Goal: Task Accomplishment & Management: Manage account settings

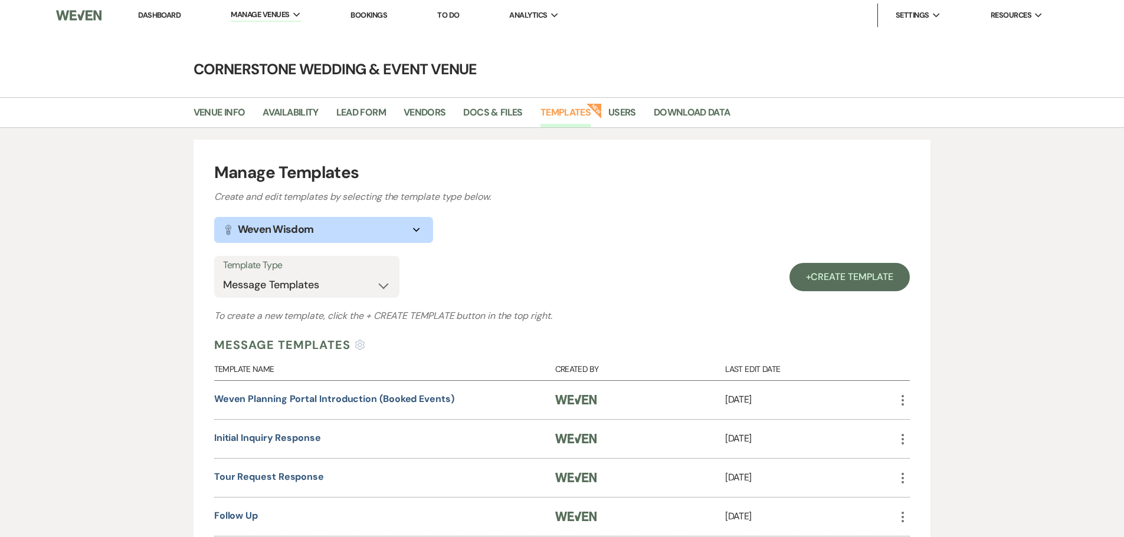
click at [168, 18] on link "Dashboard" at bounding box center [159, 15] width 42 height 10
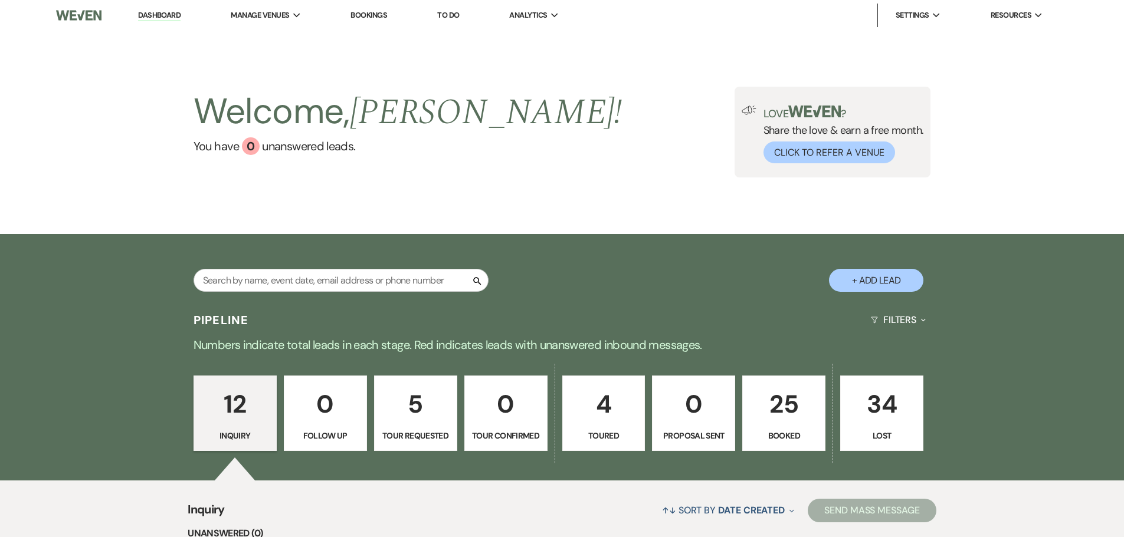
click at [777, 395] on p "25" at bounding box center [784, 405] width 68 height 40
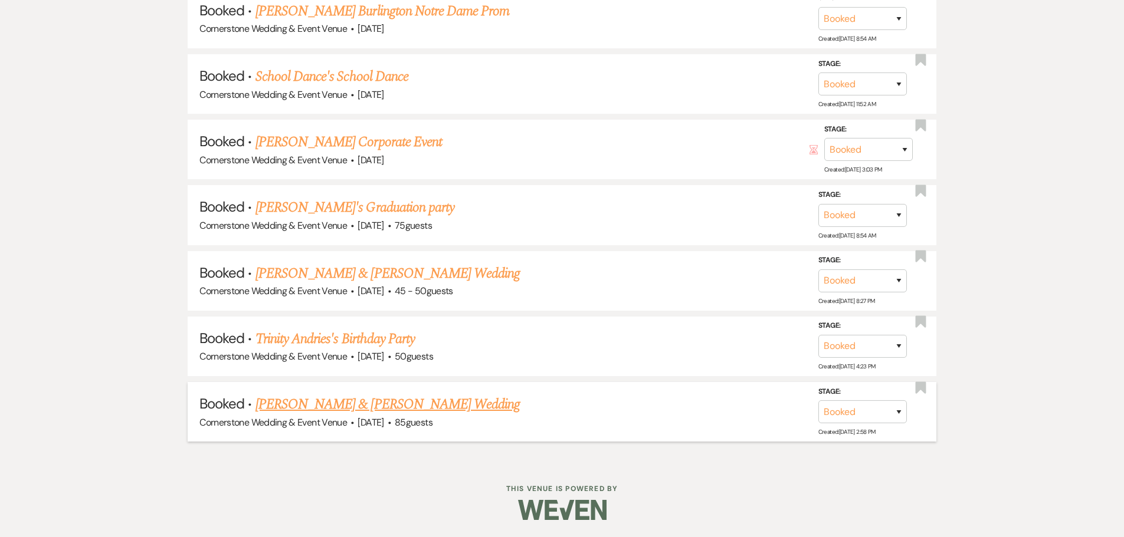
scroll to position [1856, 0]
click at [385, 401] on link "[PERSON_NAME] & [PERSON_NAME] Wedding" at bounding box center [387, 403] width 264 height 21
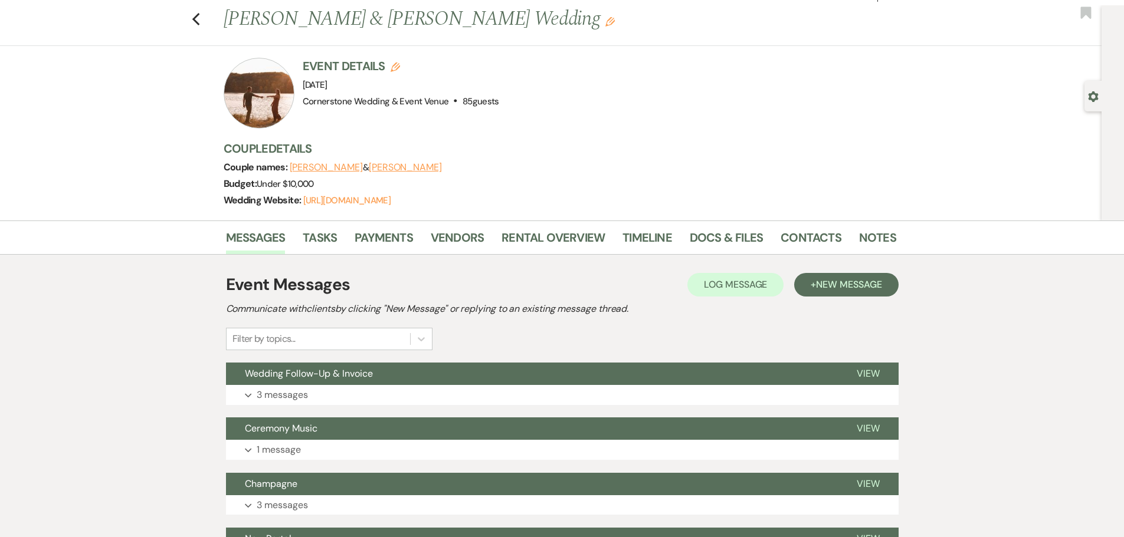
scroll to position [152, 0]
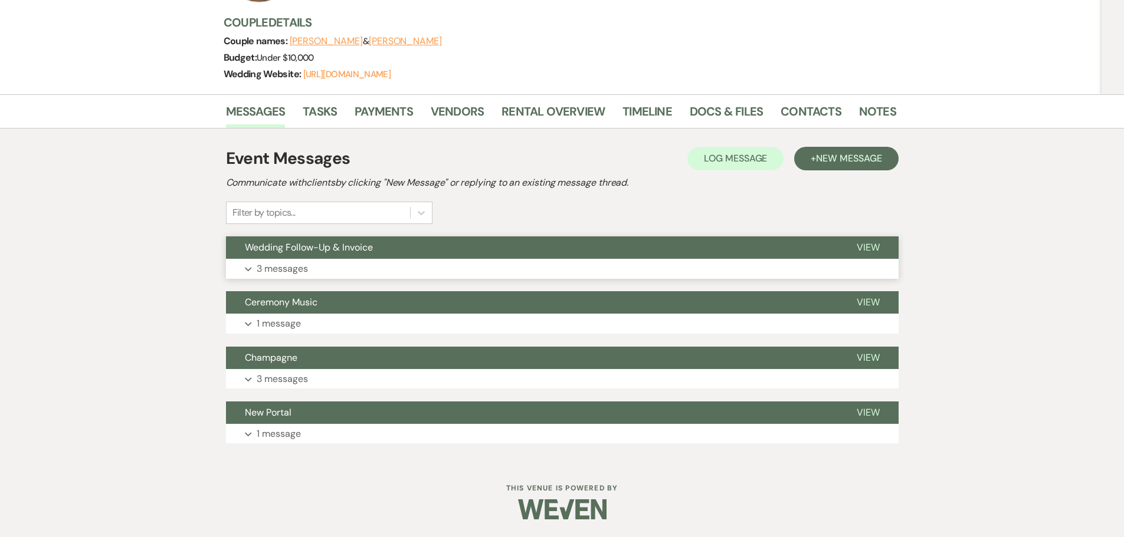
click at [311, 256] on button "Wedding Follow-Up & Invoice" at bounding box center [532, 248] width 612 height 22
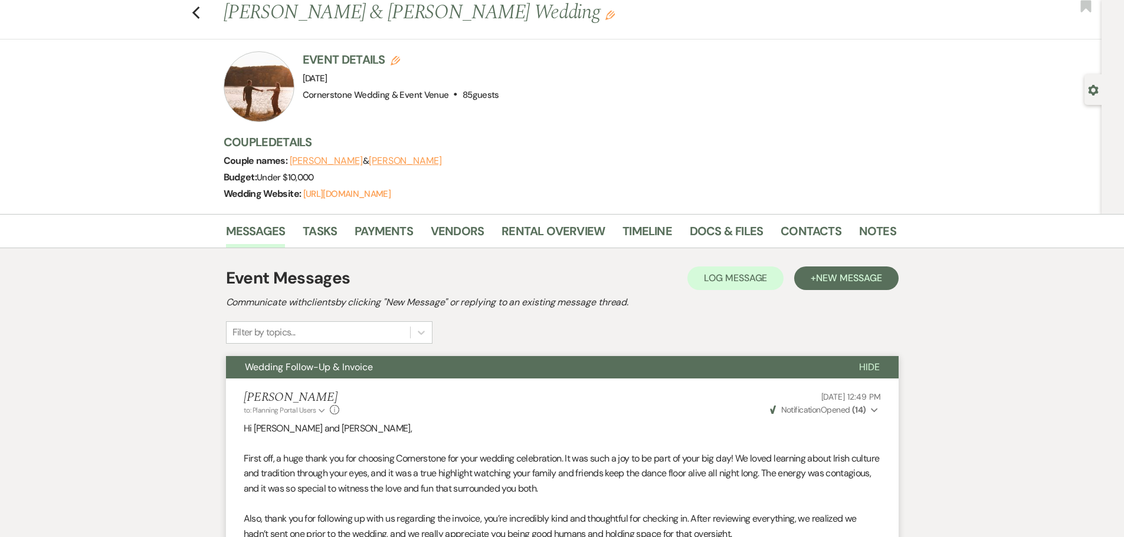
scroll to position [0, 0]
